Goal: Communication & Community: Ask a question

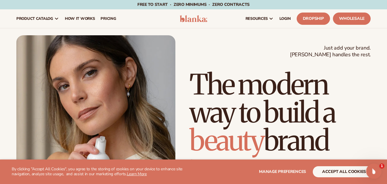
click at [377, 168] on div "Open Intercom Messenger" at bounding box center [372, 170] width 19 height 19
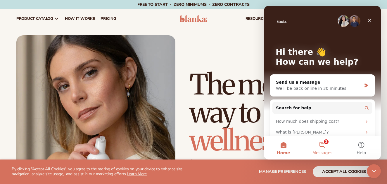
click at [323, 146] on button "2 Messages" at bounding box center [322, 147] width 39 height 23
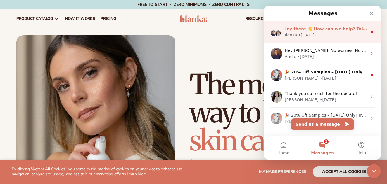
click at [334, 32] on div "[PERSON_NAME] • [DATE]" at bounding box center [325, 35] width 84 height 6
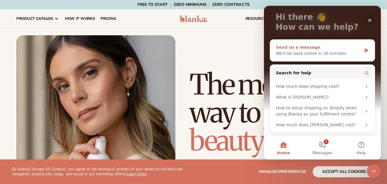
scroll to position [35, 0]
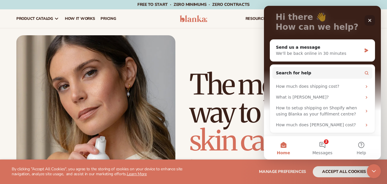
click at [371, 20] on icon "Close" at bounding box center [369, 20] width 5 height 5
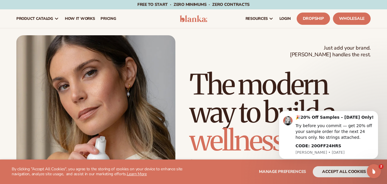
scroll to position [0, 0]
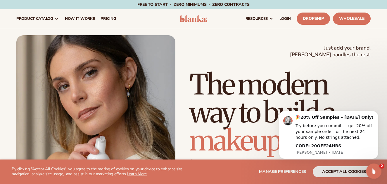
click at [374, 169] on icon "Open Intercom Messenger" at bounding box center [373, 171] width 10 height 10
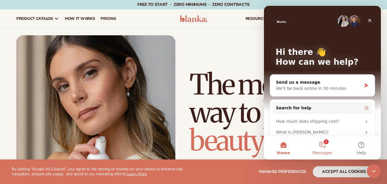
click at [324, 143] on button "2 Messages" at bounding box center [322, 147] width 39 height 23
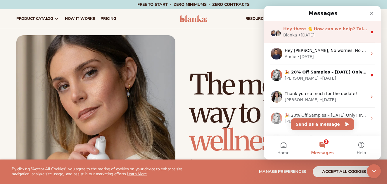
click at [310, 32] on div "• [DATE]" at bounding box center [306, 35] width 16 height 6
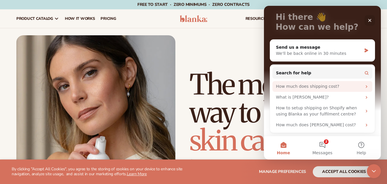
scroll to position [35, 0]
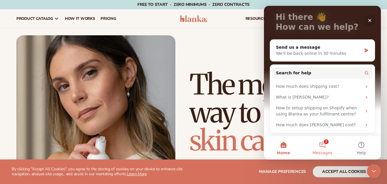
click at [324, 144] on button "2 Messages" at bounding box center [322, 147] width 39 height 23
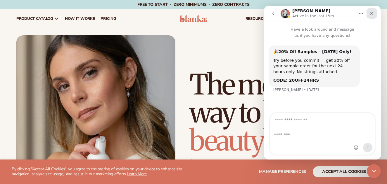
click at [372, 13] on icon "Close" at bounding box center [371, 13] width 3 height 3
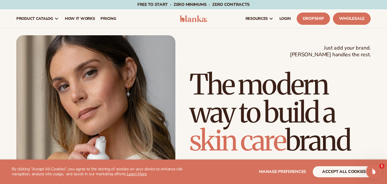
click at [373, 172] on icon "Open Intercom Messenger" at bounding box center [373, 171] width 10 height 10
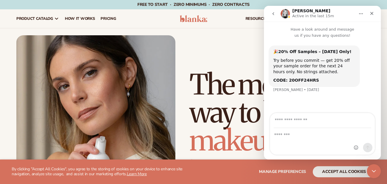
click at [273, 14] on icon "go back" at bounding box center [273, 13] width 5 height 5
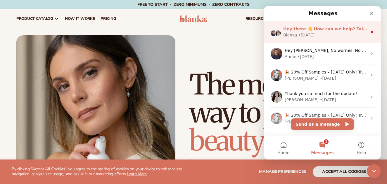
click at [362, 32] on div "Hey there 👋 How can we help? Talk to our team. Search for helpful articles." at bounding box center [325, 29] width 84 height 6
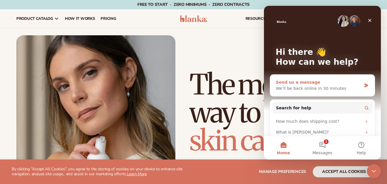
click at [361, 84] on div "Send us a message We'll be back online in 30 minutes" at bounding box center [322, 86] width 105 height 22
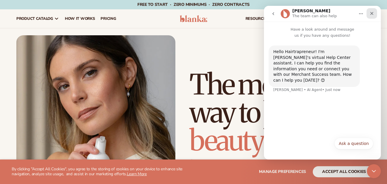
click at [373, 13] on icon "Close" at bounding box center [371, 13] width 5 height 5
